Goal: Task Accomplishment & Management: Manage account settings

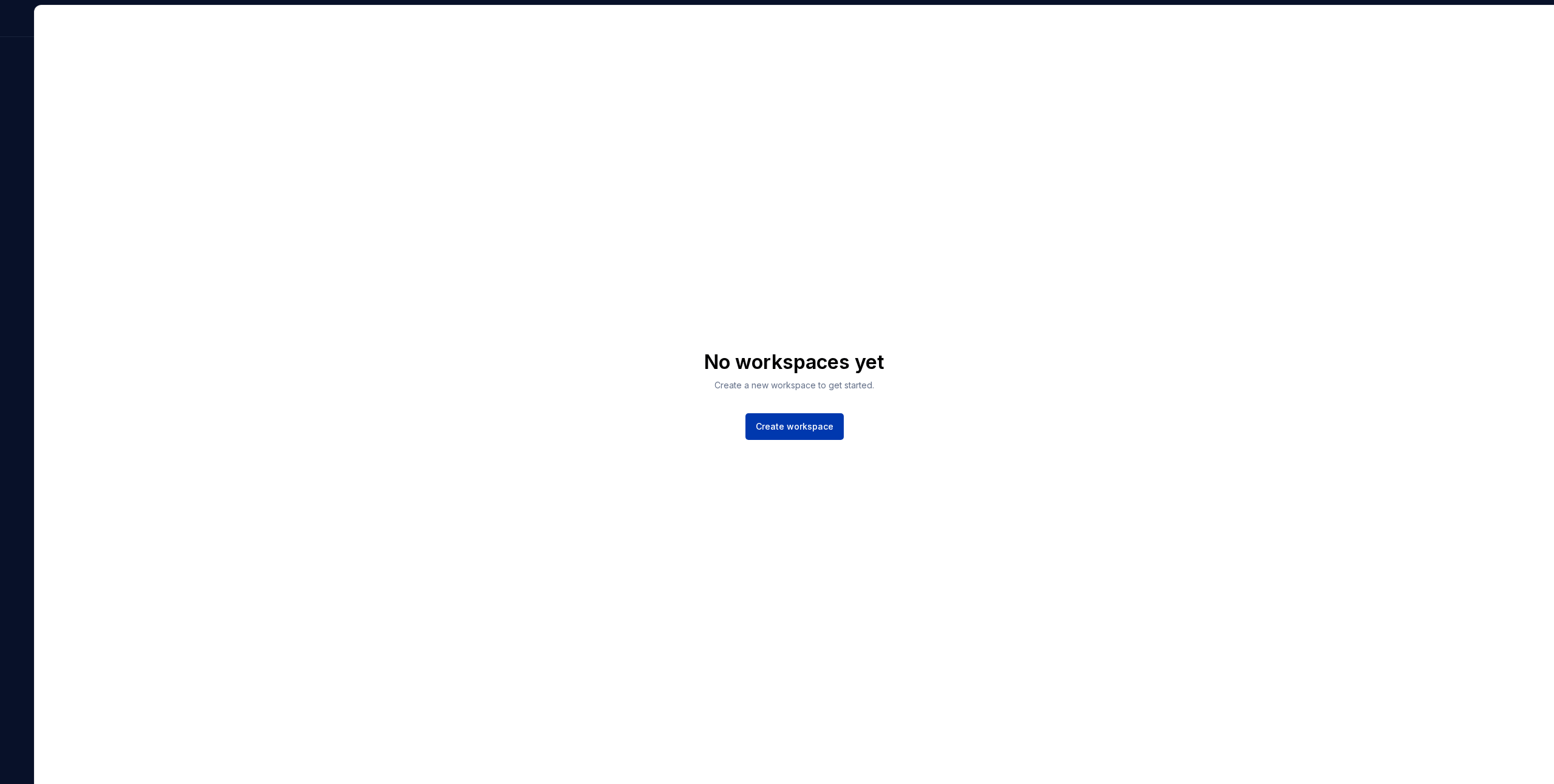
click at [830, 425] on span "Create workspace" at bounding box center [794, 426] width 78 height 12
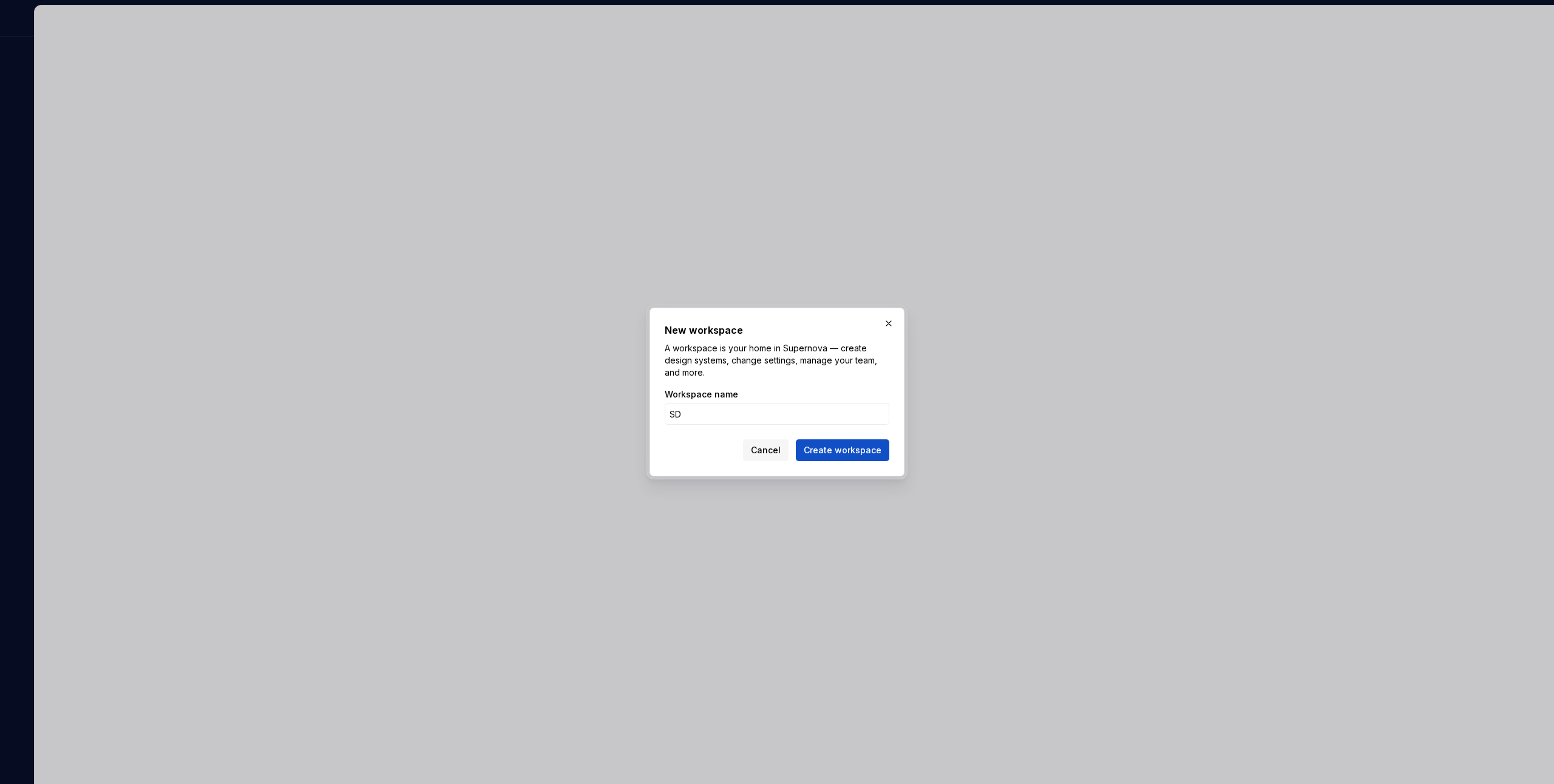
type input "S"
type input "s"
type input "t"
type input "mycompany"
click at [796, 439] on button "Create workspace" at bounding box center [842, 450] width 94 height 22
